Goal: Information Seeking & Learning: Learn about a topic

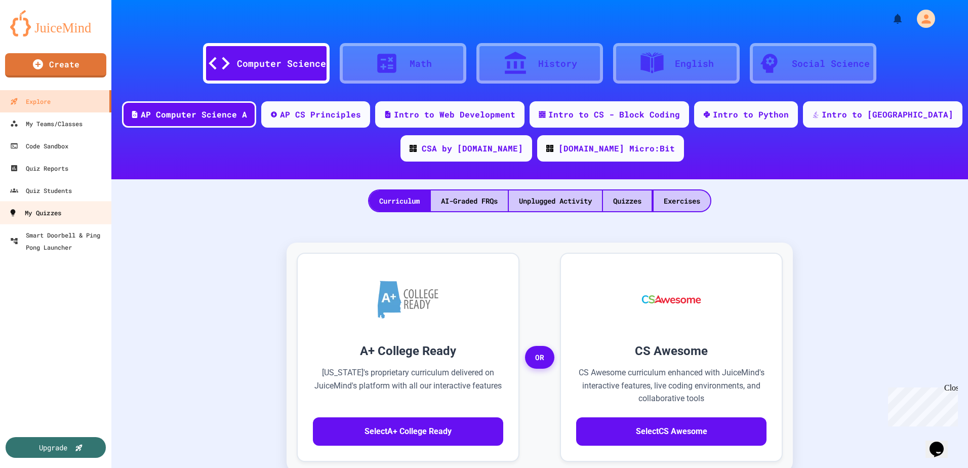
click at [56, 209] on div "My Quizzes" at bounding box center [35, 213] width 53 height 13
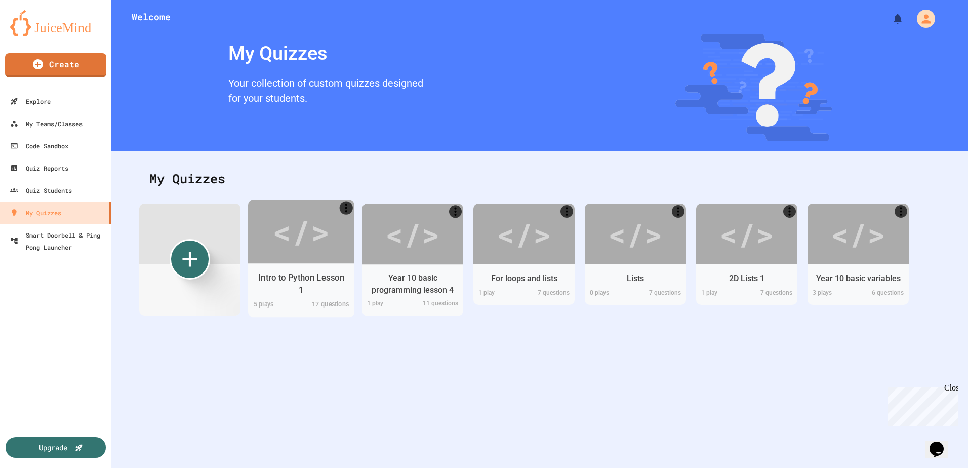
click at [314, 287] on div "Intro to Python Lesson 1" at bounding box center [301, 283] width 91 height 25
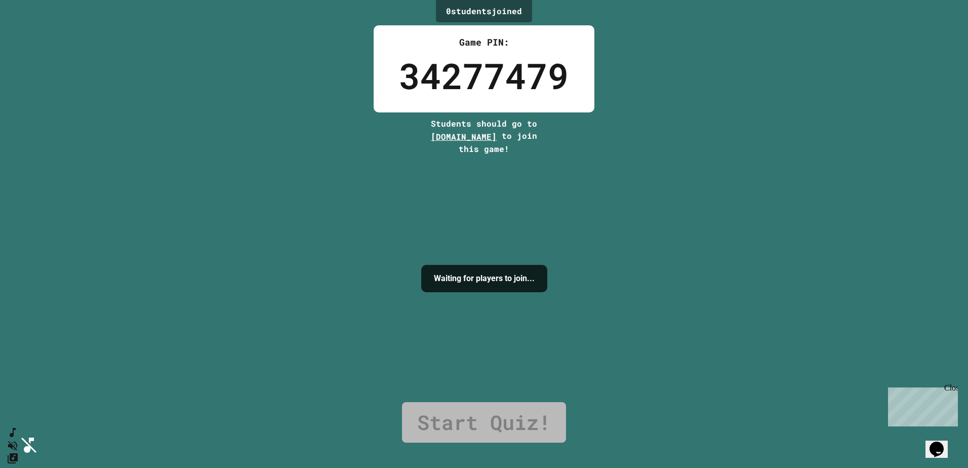
click at [827, 110] on div "0 student s joined Game PIN: 34277479 Students should go to [DOMAIN_NAME] to jo…" at bounding box center [484, 234] width 968 height 468
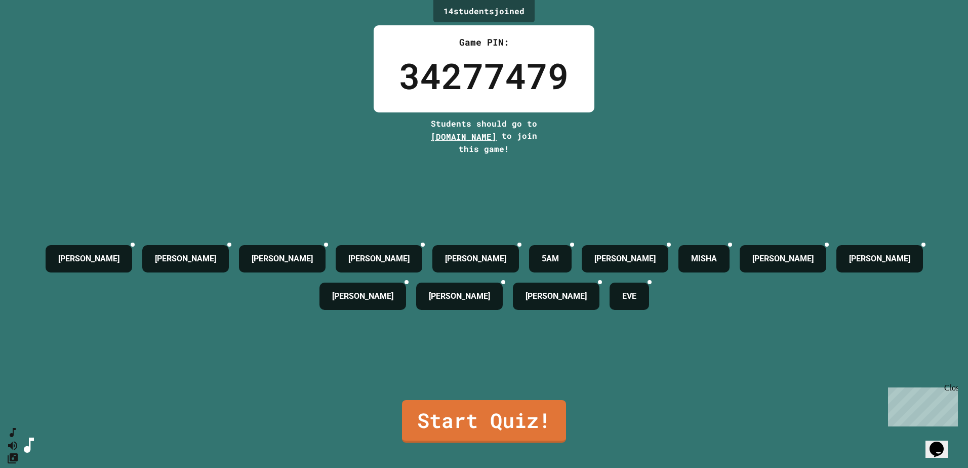
click at [14, 439] on button "SpeedDial basic example" at bounding box center [13, 432] width 12 height 13
click at [18, 453] on icon "Change Music" at bounding box center [13, 458] width 10 height 10
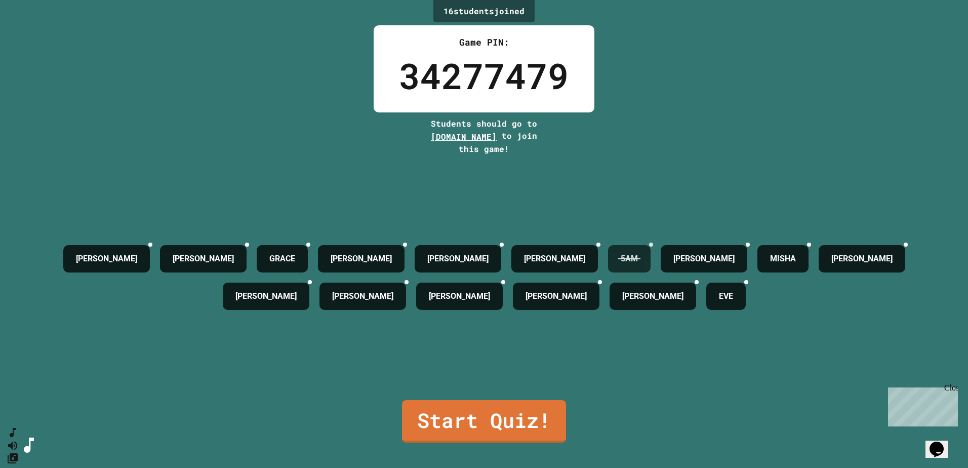
click at [651, 245] on icon at bounding box center [651, 245] width 0 height 0
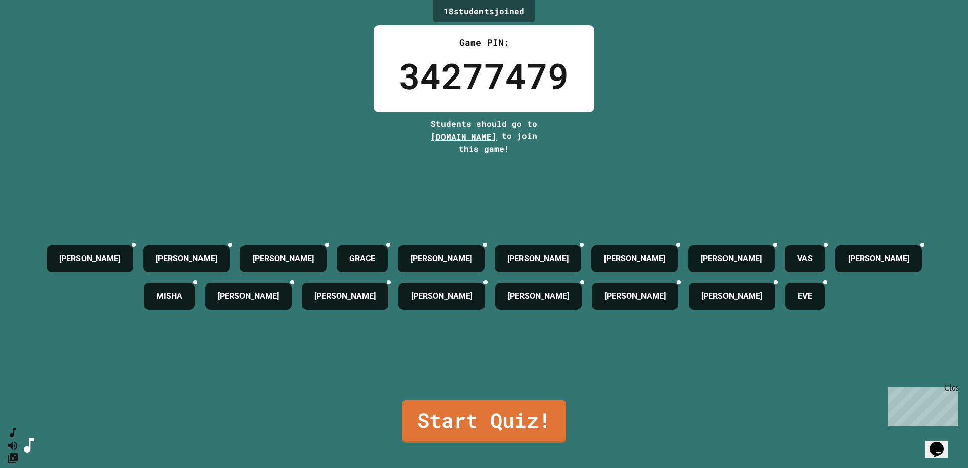
click at [477, 415] on link "Start Quiz!" at bounding box center [484, 421] width 164 height 43
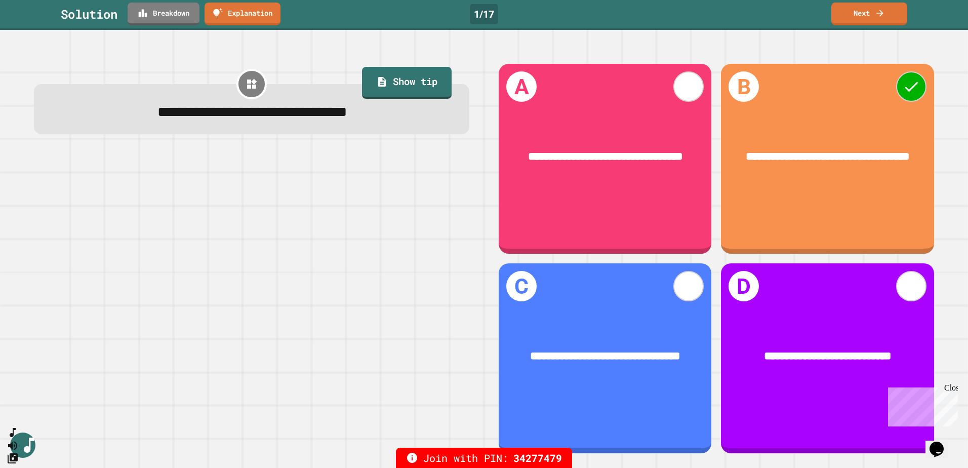
click at [865, 11] on link "Next" at bounding box center [869, 14] width 76 height 23
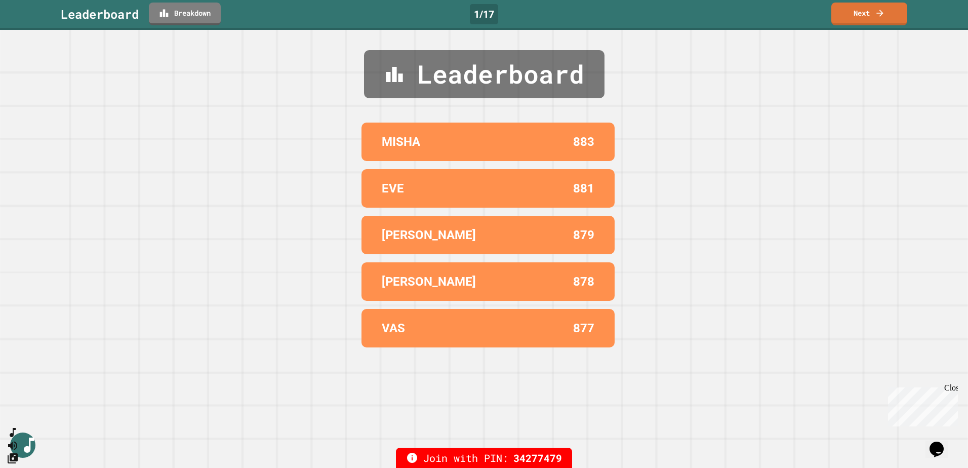
click at [872, 5] on link "Next" at bounding box center [869, 14] width 76 height 23
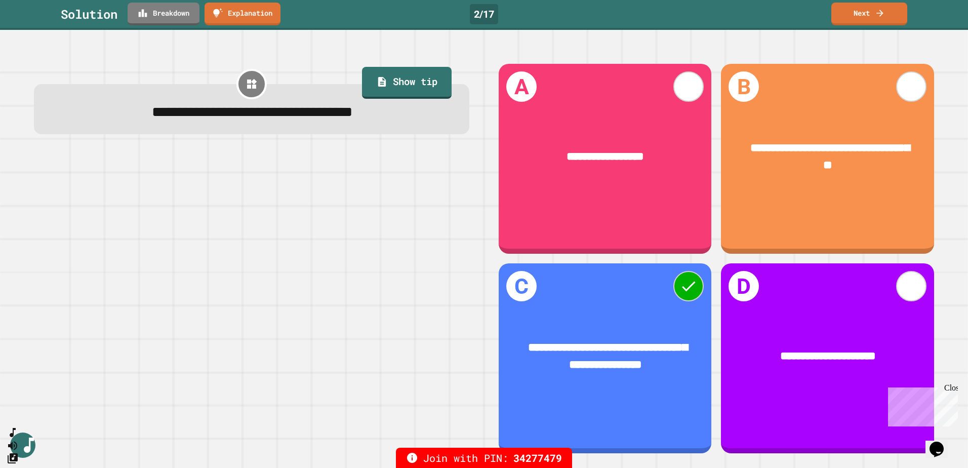
click at [877, 10] on icon at bounding box center [880, 13] width 10 height 10
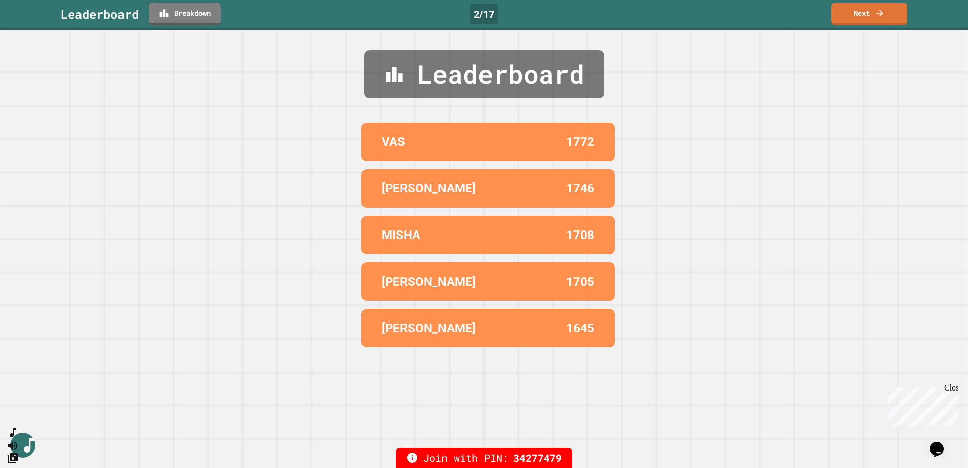
click at [864, 16] on link "Next" at bounding box center [869, 14] width 76 height 23
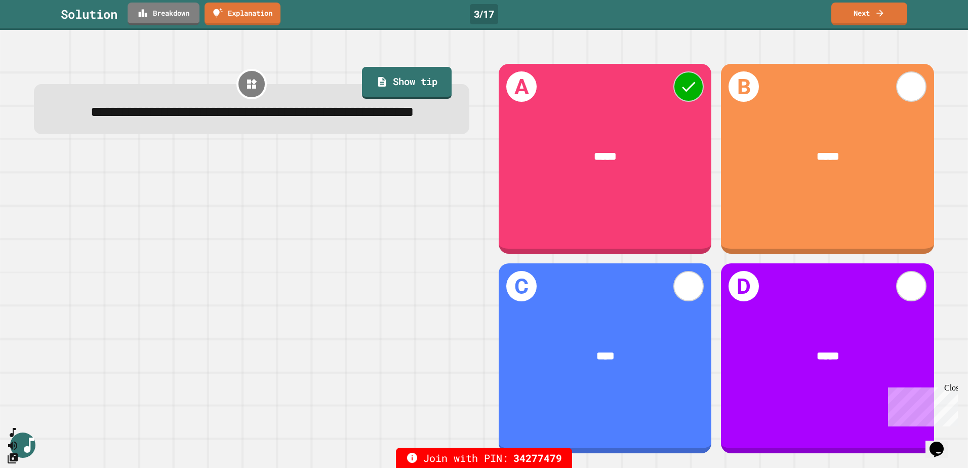
click at [873, 10] on link "Next" at bounding box center [869, 14] width 76 height 23
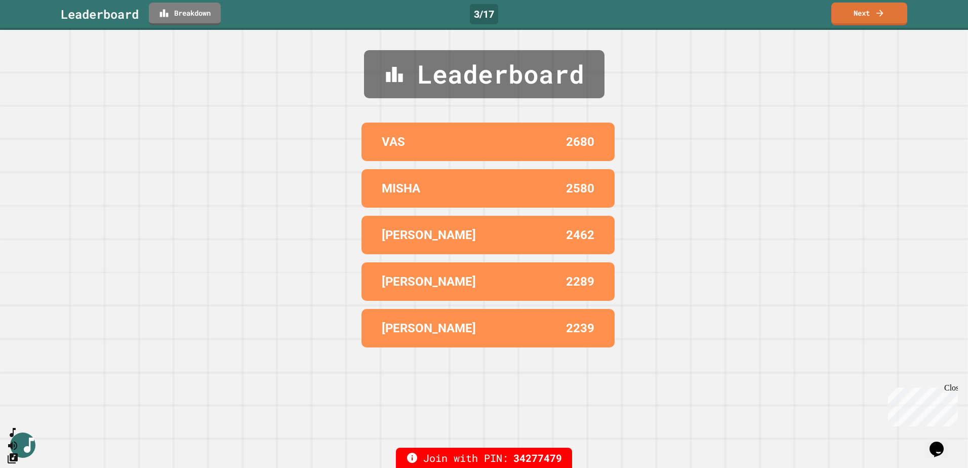
click at [849, 12] on link "Next" at bounding box center [869, 14] width 76 height 23
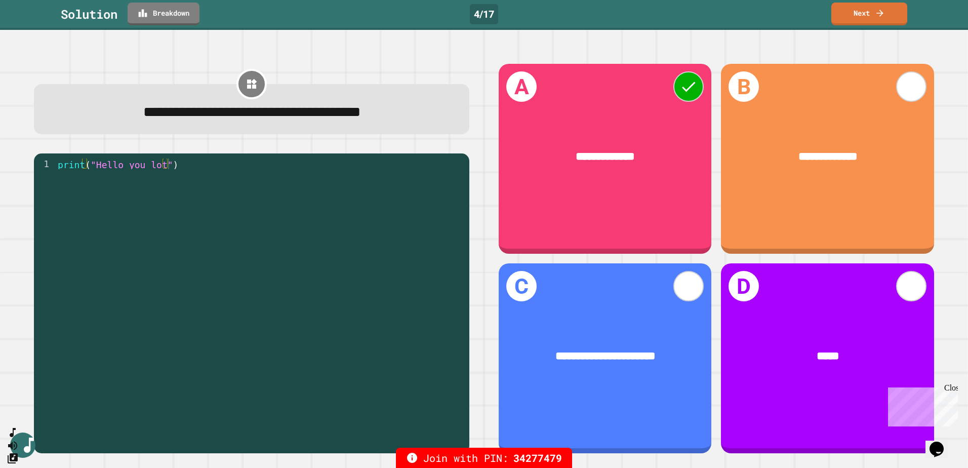
click at [884, 10] on icon at bounding box center [880, 13] width 10 height 10
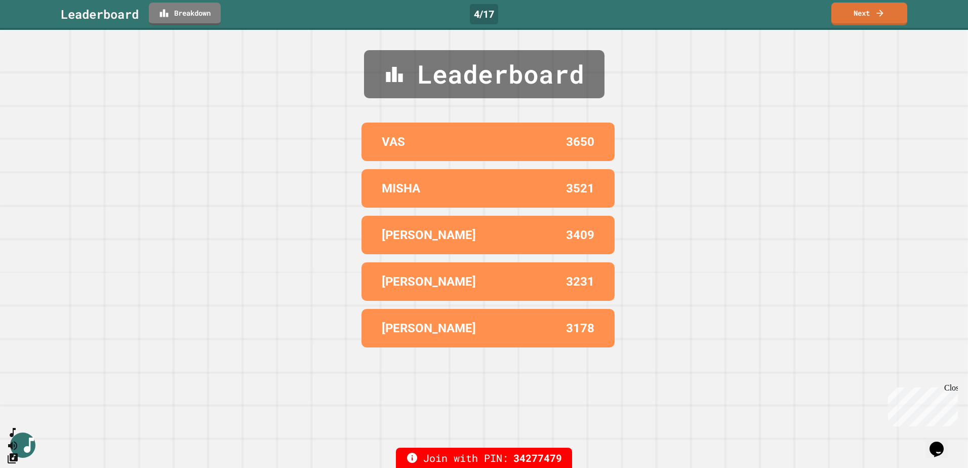
click at [877, 7] on link "Next" at bounding box center [869, 14] width 76 height 23
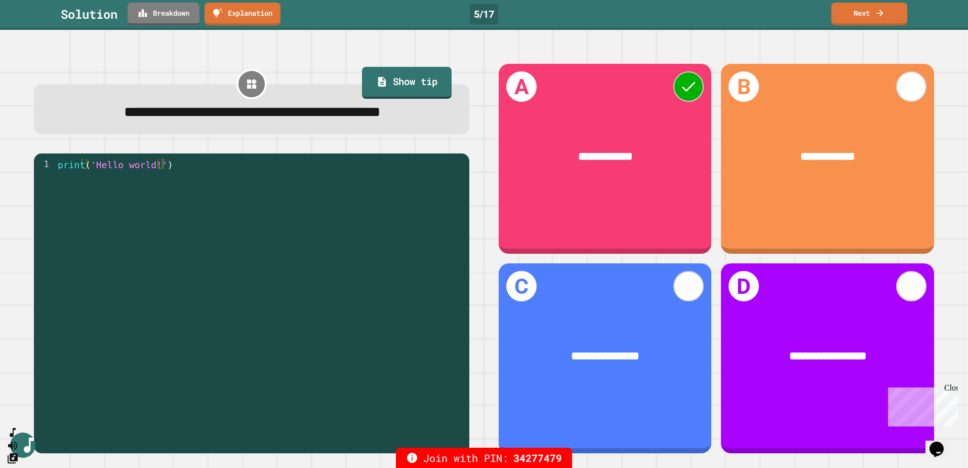
click at [877, 6] on link "Next" at bounding box center [869, 14] width 76 height 23
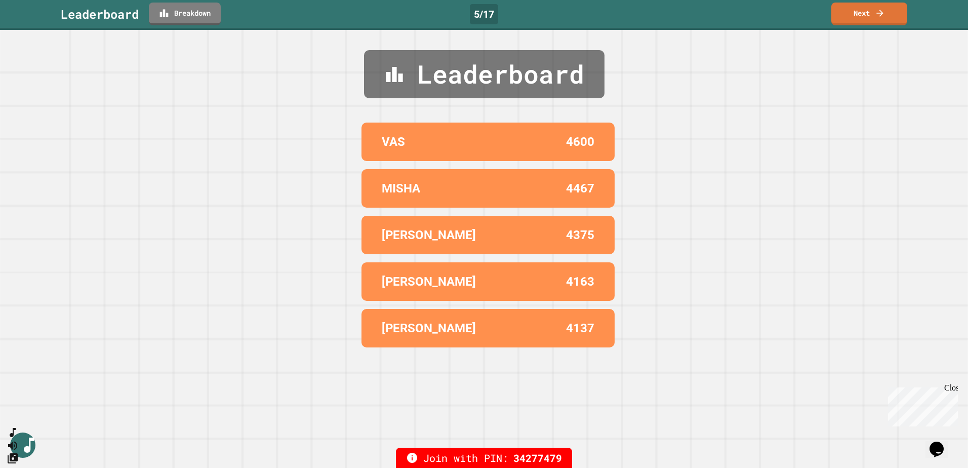
click at [875, 5] on link "Next" at bounding box center [869, 14] width 76 height 23
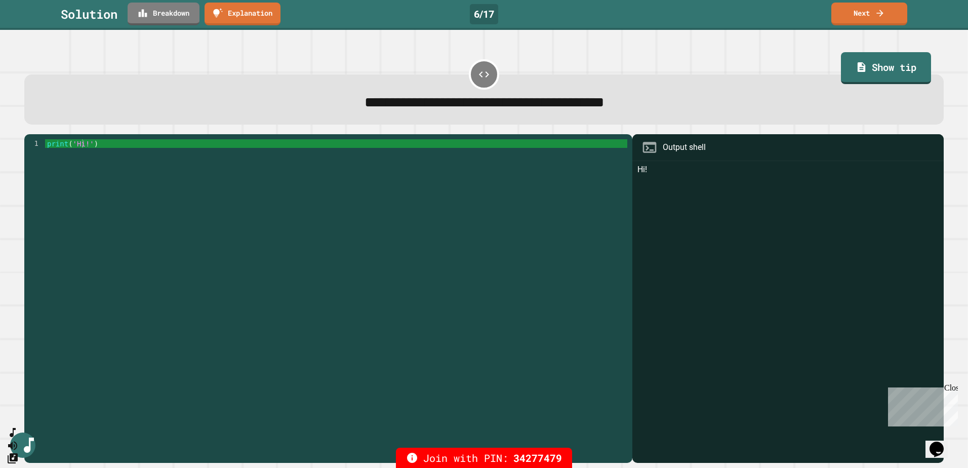
click at [874, 11] on link "Next" at bounding box center [869, 14] width 76 height 23
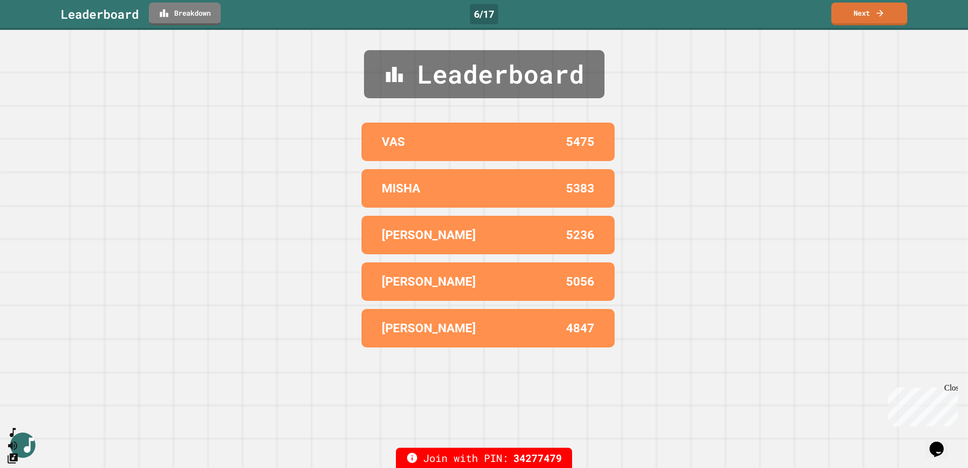
click at [868, 23] on link "Next" at bounding box center [869, 14] width 76 height 23
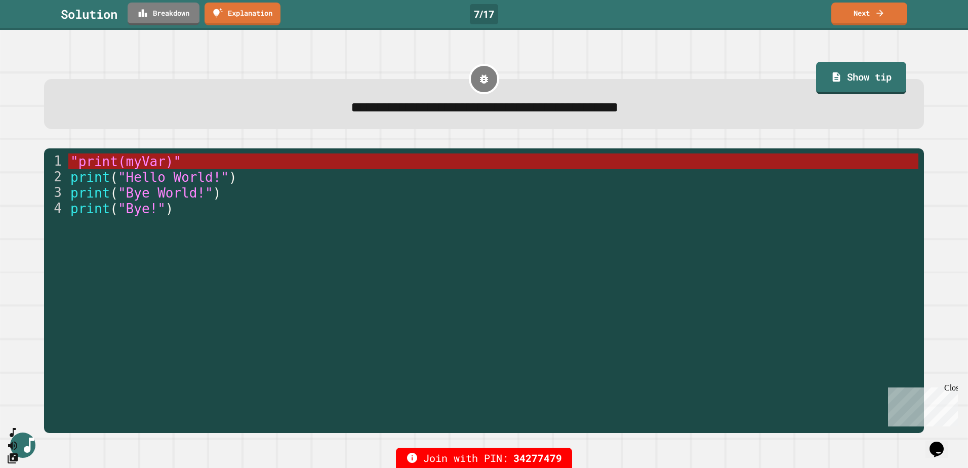
click at [871, 19] on link "Next" at bounding box center [869, 14] width 76 height 23
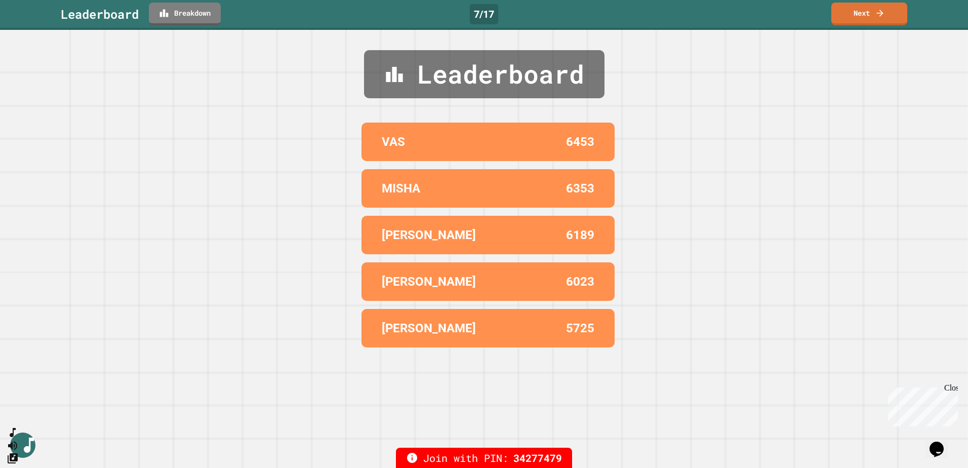
click at [852, 21] on link "Next" at bounding box center [869, 14] width 76 height 23
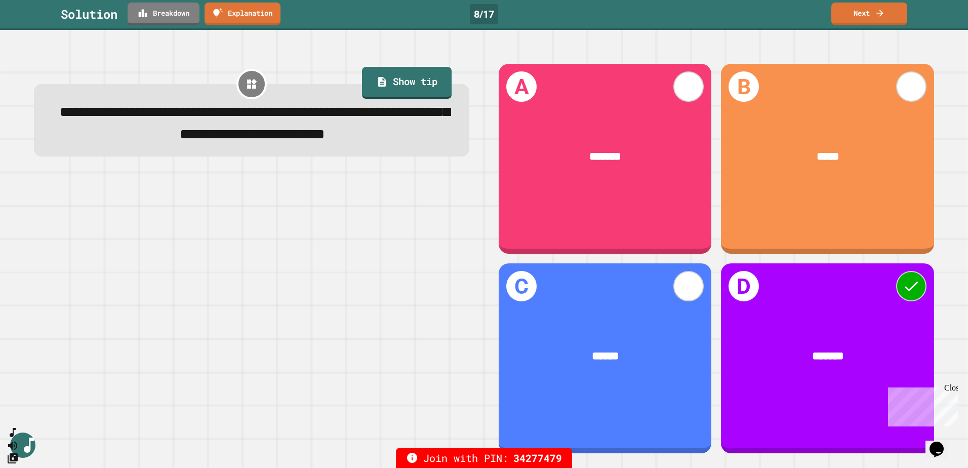
click at [878, 16] on icon at bounding box center [880, 13] width 10 height 10
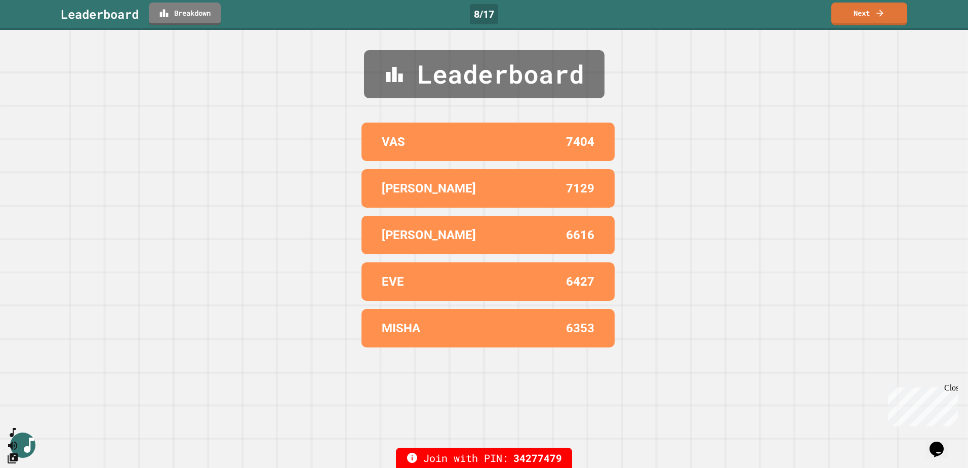
click at [873, 10] on link "Next" at bounding box center [869, 14] width 76 height 23
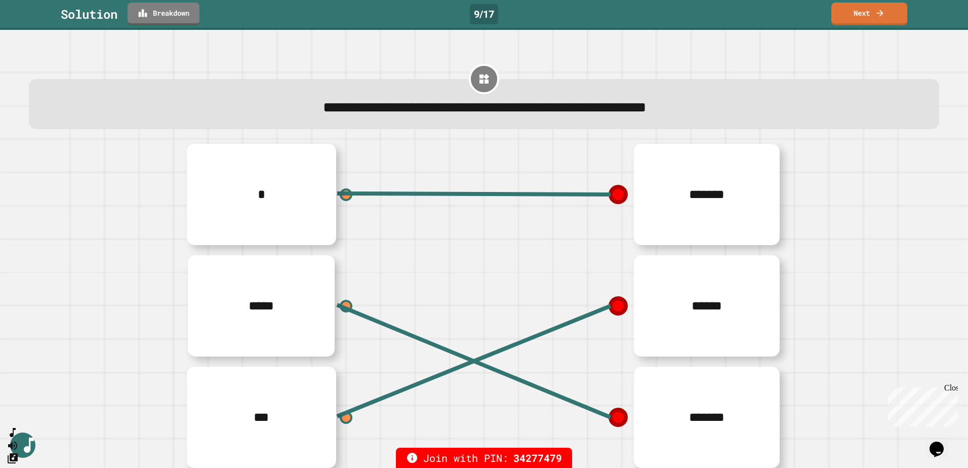
click at [877, 8] on link "Next" at bounding box center [869, 14] width 76 height 23
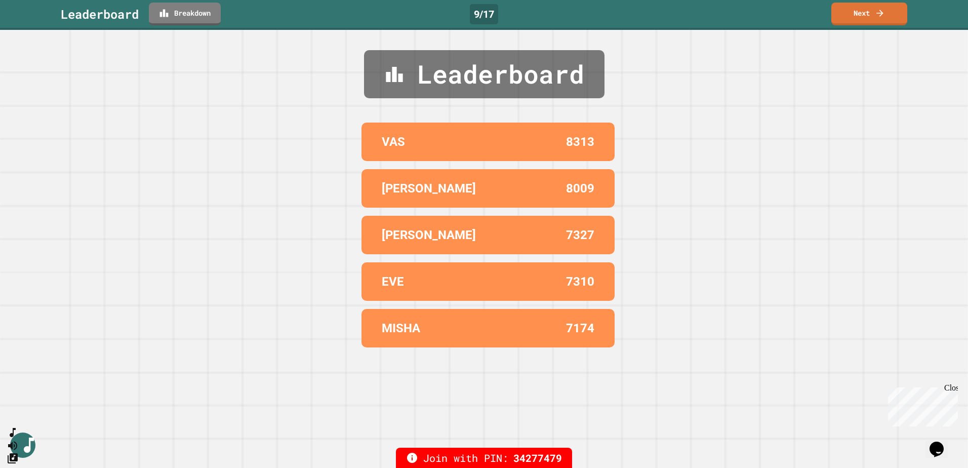
click at [869, 19] on link "Next" at bounding box center [869, 14] width 76 height 23
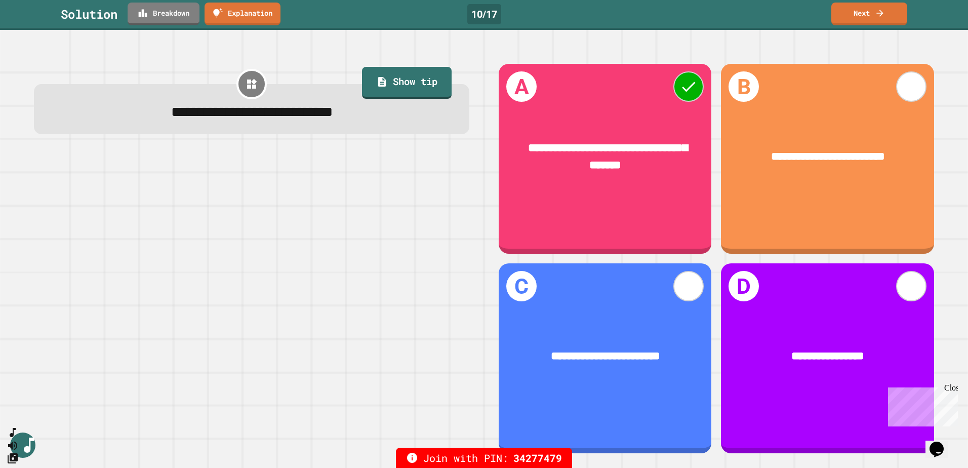
click at [875, 14] on icon at bounding box center [880, 13] width 10 height 10
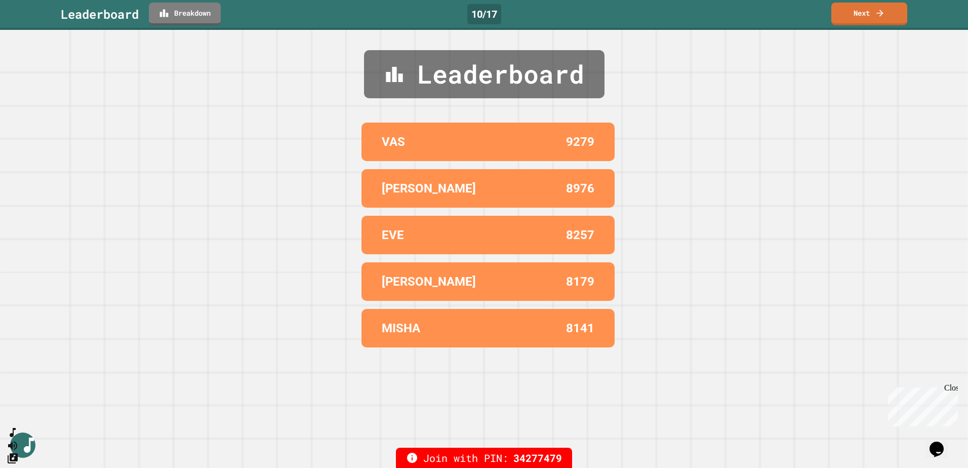
click at [866, 12] on link "Next" at bounding box center [869, 14] width 76 height 23
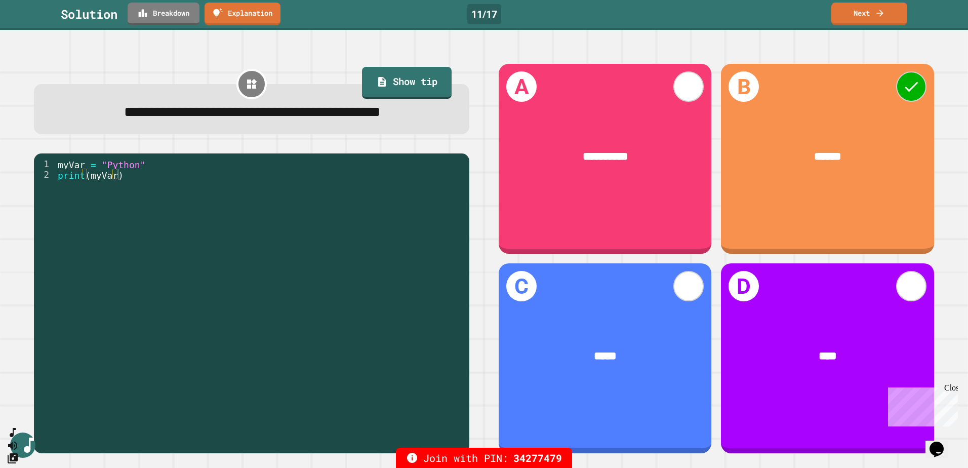
click at [868, 12] on link "Next" at bounding box center [869, 14] width 76 height 23
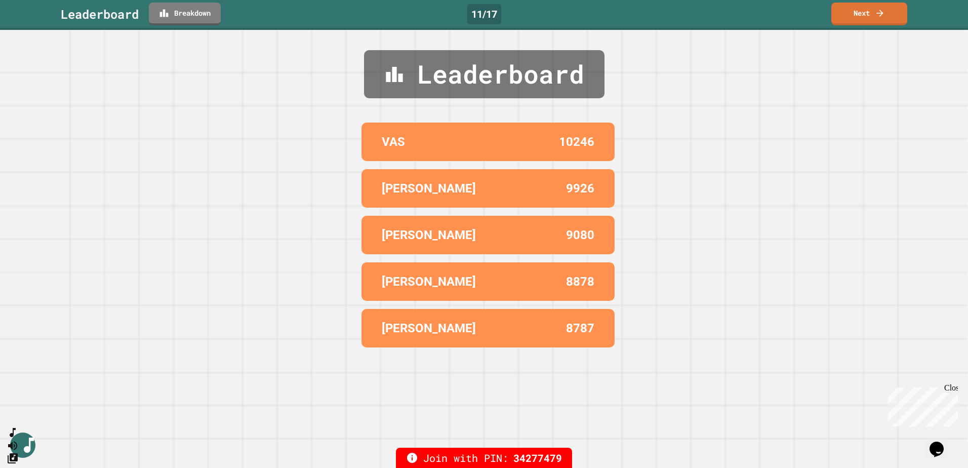
click at [877, 15] on icon at bounding box center [880, 13] width 10 height 10
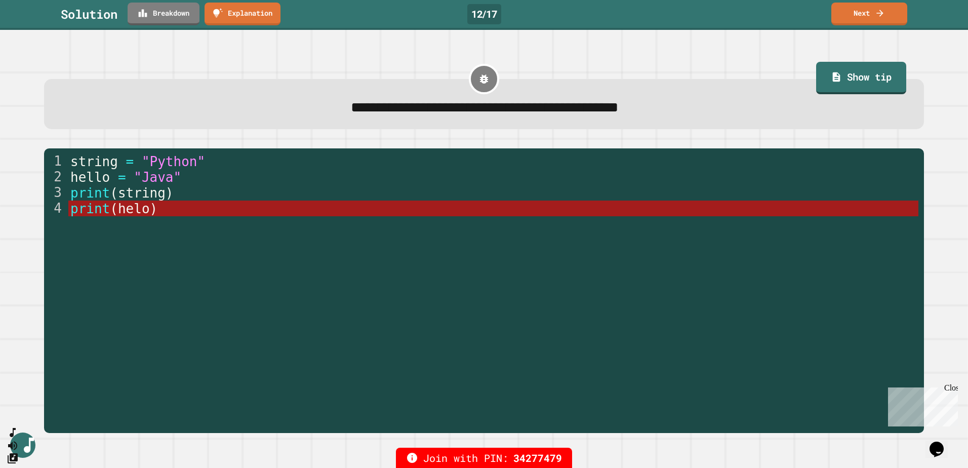
click at [879, 14] on icon at bounding box center [880, 13] width 10 height 10
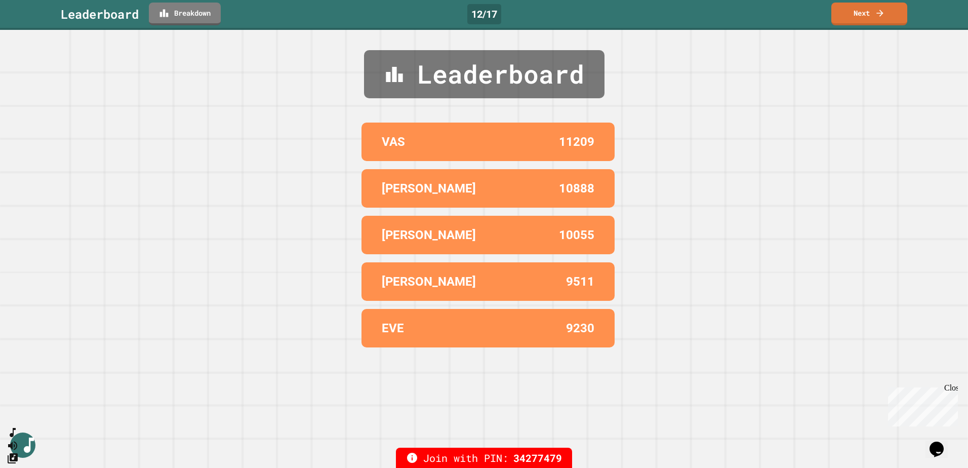
click at [876, 14] on icon at bounding box center [880, 13] width 10 height 10
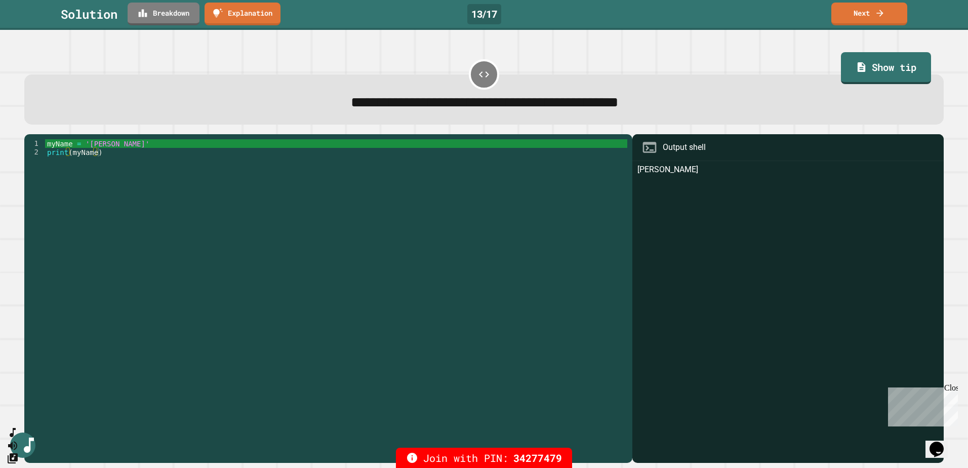
click at [871, 8] on link "Next" at bounding box center [869, 14] width 76 height 23
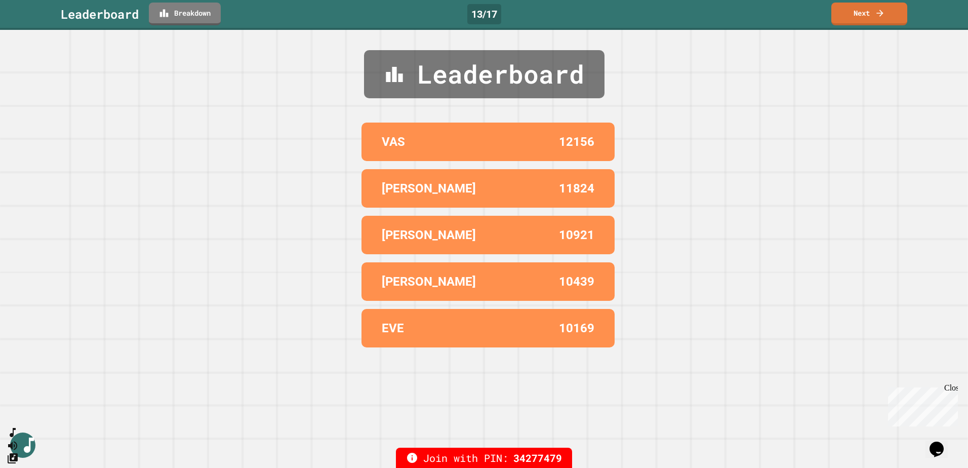
click at [879, 11] on icon at bounding box center [880, 13] width 10 height 10
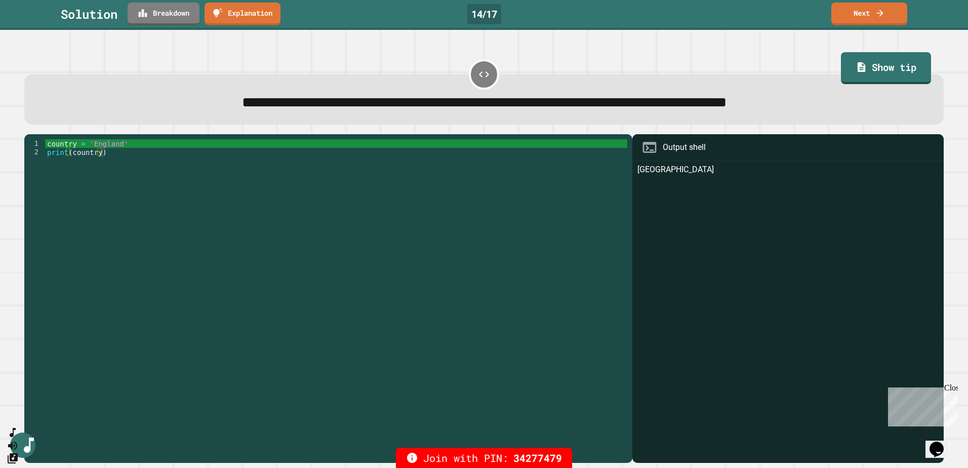
click at [871, 10] on link "Next" at bounding box center [869, 14] width 76 height 23
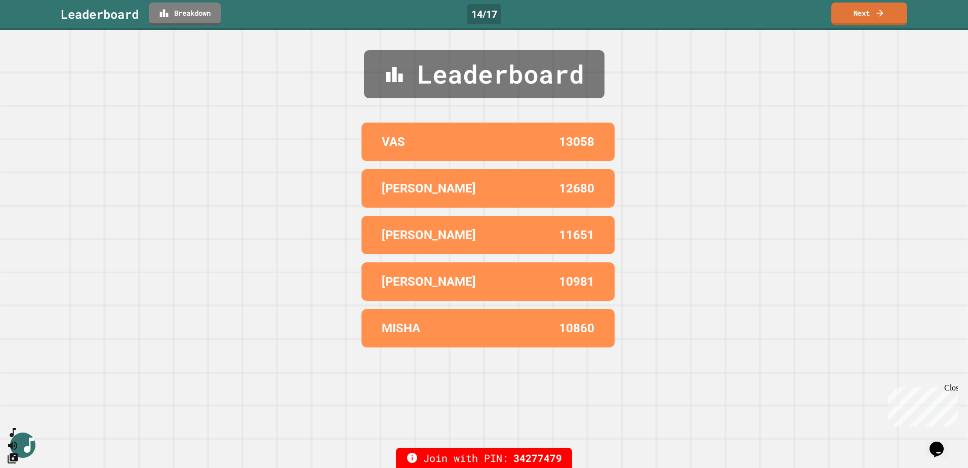
click at [875, 11] on link "Next" at bounding box center [869, 14] width 76 height 23
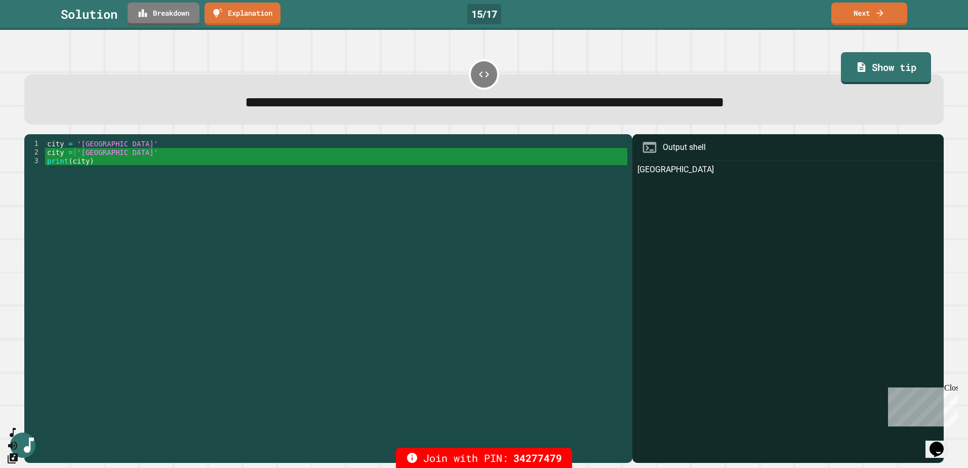
click at [877, 11] on icon at bounding box center [880, 13] width 10 height 10
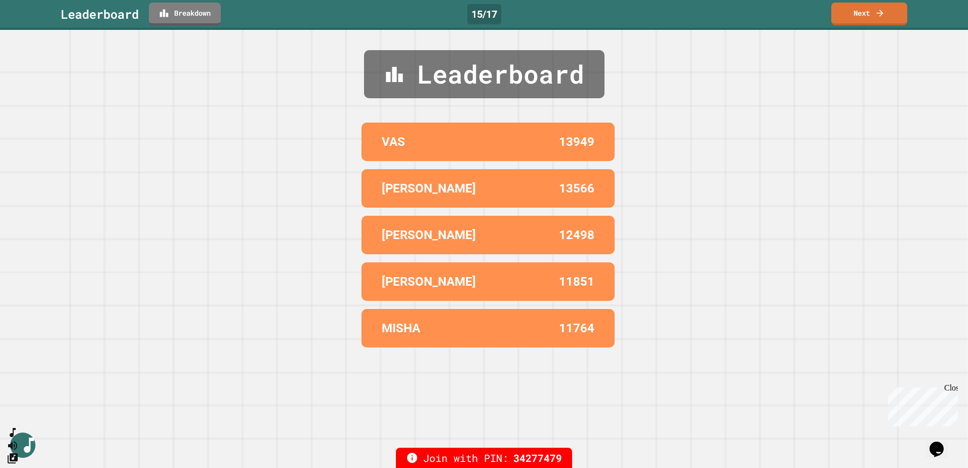
click at [872, 16] on link "Next" at bounding box center [869, 14] width 76 height 23
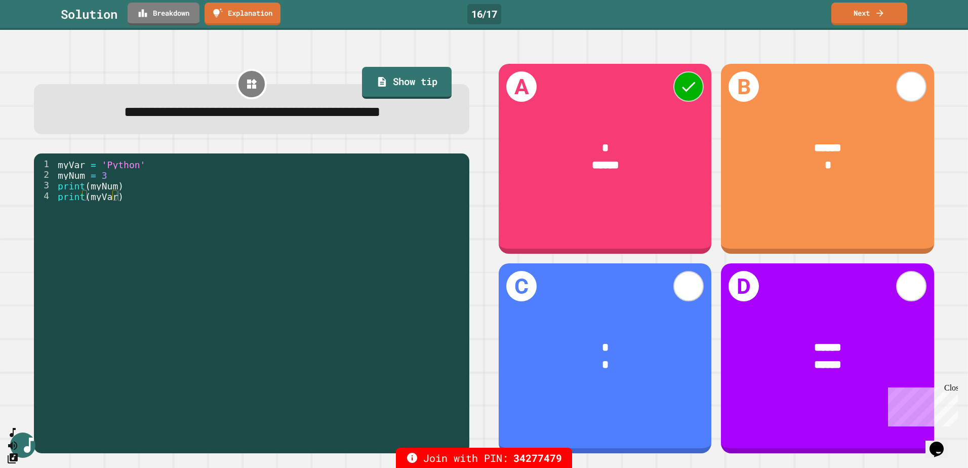
click at [879, 14] on icon at bounding box center [880, 13] width 10 height 10
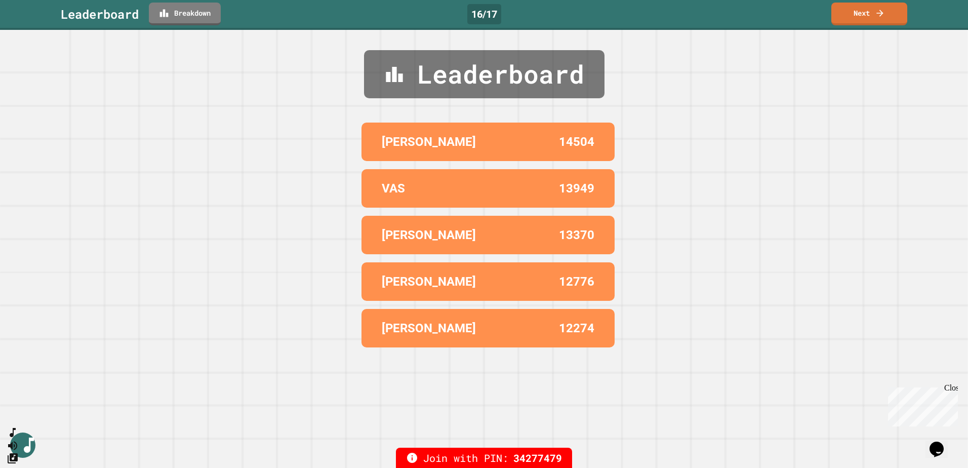
click at [859, 12] on link "Next" at bounding box center [869, 14] width 76 height 23
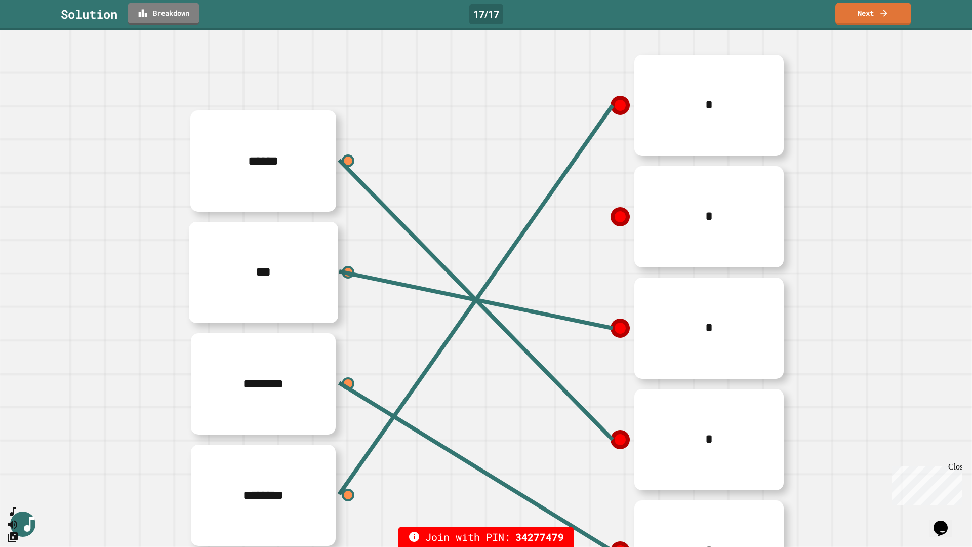
scroll to position [93, 0]
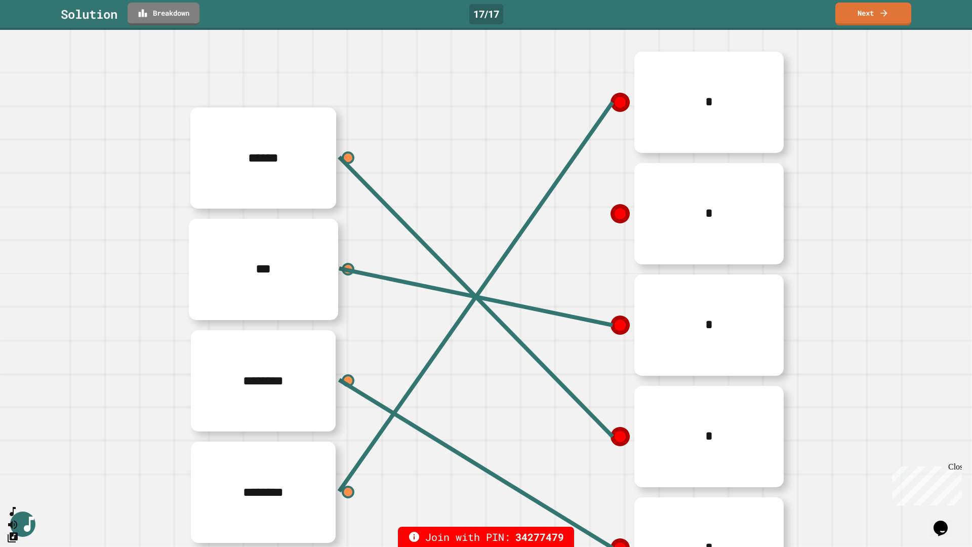
click at [880, 13] on icon at bounding box center [884, 13] width 10 height 10
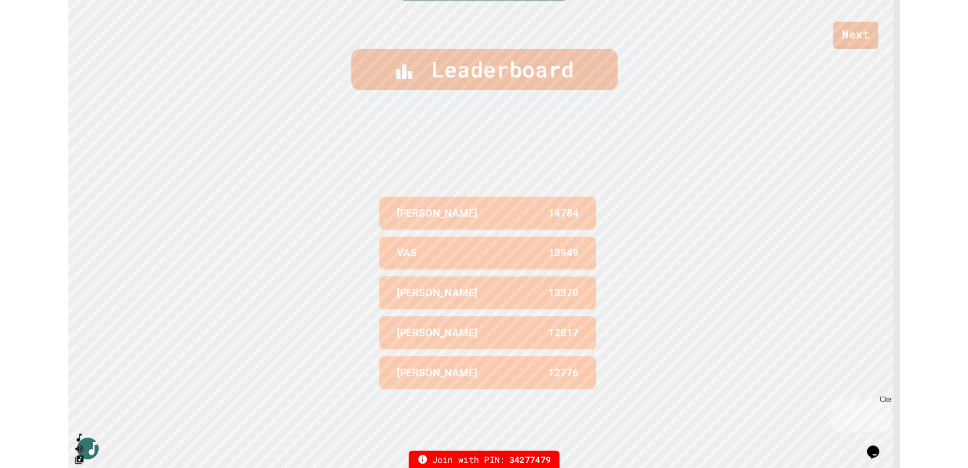
scroll to position [550, 0]
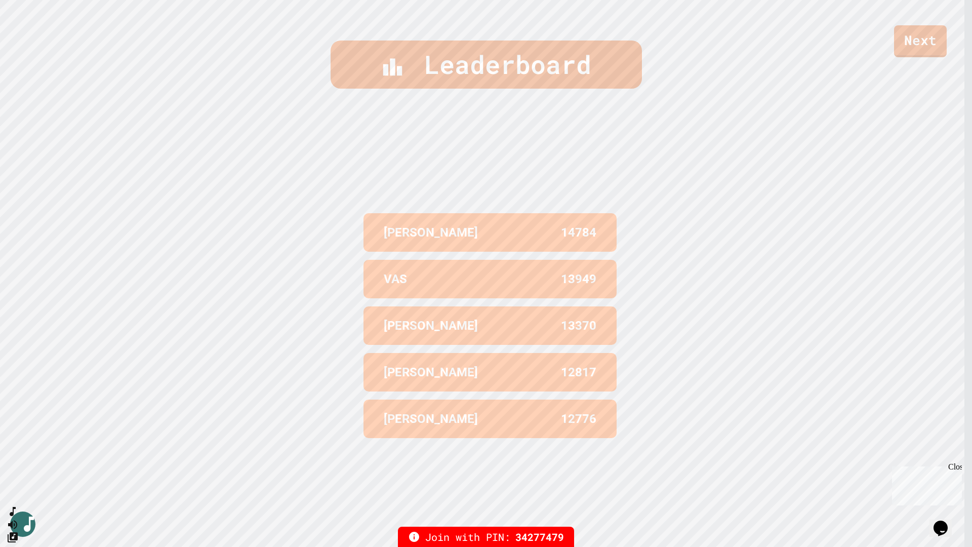
click at [687, 182] on div "Leaderboard [PERSON_NAME] 14784 VAS 13949 [PERSON_NAME] 13370 [PERSON_NAME] 128…" at bounding box center [486, 273] width 972 height 547
click at [649, 215] on div "Leaderboard [PERSON_NAME] 14784 VAS 13949 [PERSON_NAME] 13370 [PERSON_NAME] 128…" at bounding box center [486, 273] width 972 height 547
click at [18, 467] on button "SpeedDial basic example" at bounding box center [11, 508] width 15 height 15
click at [19, 467] on icon "SpeedDial basic example" at bounding box center [12, 511] width 13 height 13
click at [652, 246] on div "Leaderboard [PERSON_NAME] 14784 VAS 13949 [PERSON_NAME] 13370 [PERSON_NAME] 128…" at bounding box center [486, 273] width 972 height 547
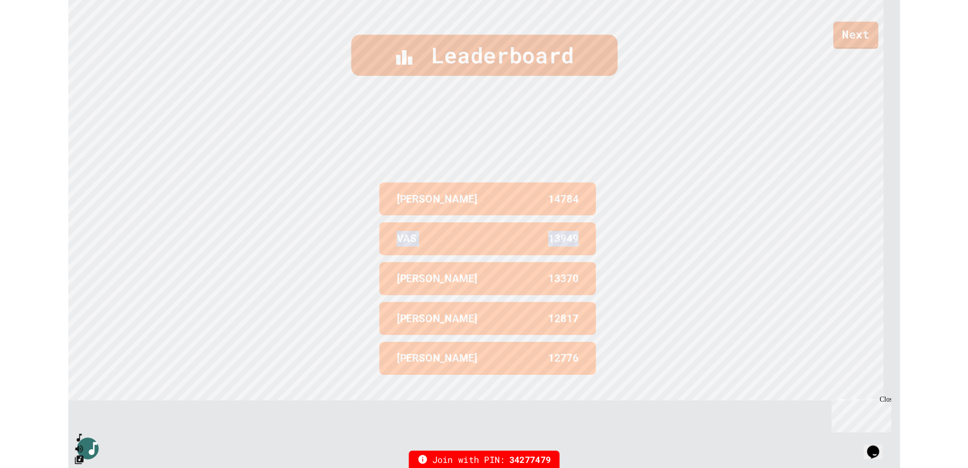
scroll to position [471, 0]
